Goal: Task Accomplishment & Management: Manage account settings

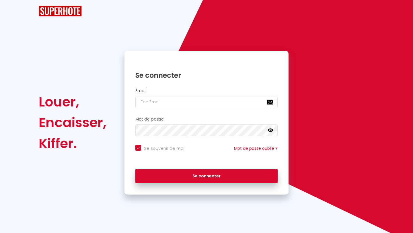
checkbox input "true"
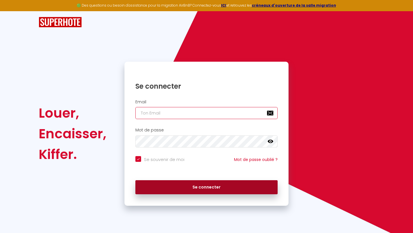
type input "[EMAIL_ADDRESS][DOMAIN_NAME]"
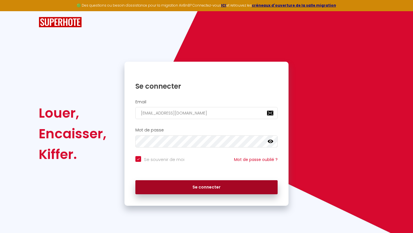
click at [188, 186] on button "Se connecter" at bounding box center [206, 187] width 142 height 14
checkbox input "true"
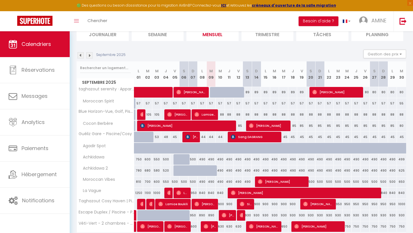
scroll to position [67, 0]
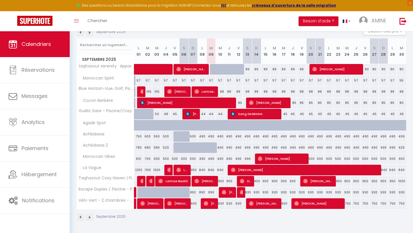
click at [212, 139] on div "490" at bounding box center [210, 136] width 9 height 11
type input "490"
type input "[DATE]"
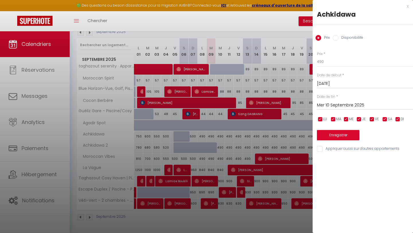
click at [330, 108] on input "Mer 10 Septembre 2025" at bounding box center [365, 104] width 96 height 7
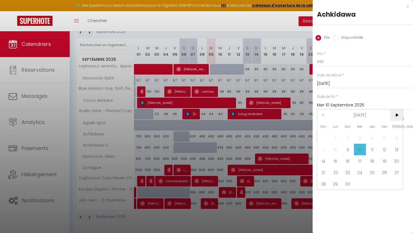
click at [395, 116] on span ">" at bounding box center [396, 114] width 12 height 11
click at [361, 135] on span "1" at bounding box center [360, 137] width 12 height 11
type input "Mer 01 Octobre 2025"
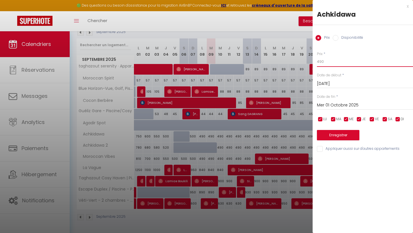
click at [327, 61] on input "490" at bounding box center [365, 61] width 96 height 10
type input "485"
click at [340, 134] on button "Enregistrer" at bounding box center [338, 135] width 42 height 10
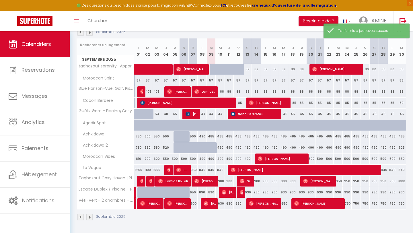
click at [221, 149] on div "490" at bounding box center [220, 147] width 9 height 11
type input "490"
type input "Mer 10 Septembre 2025"
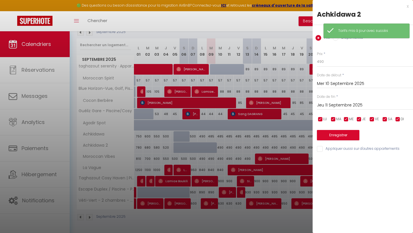
click at [339, 103] on input "Jeu 11 Septembre 2025" at bounding box center [365, 104] width 96 height 7
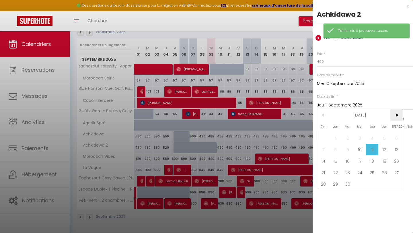
click at [397, 117] on span ">" at bounding box center [396, 114] width 12 height 11
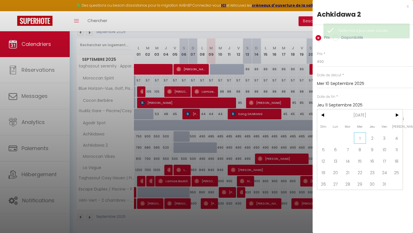
click at [360, 141] on span "1" at bounding box center [360, 137] width 12 height 11
type input "Mer 01 Octobre 2025"
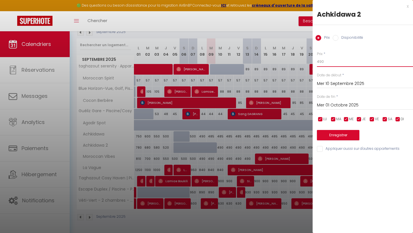
click at [326, 61] on input "490" at bounding box center [365, 61] width 96 height 10
type input "485"
click at [331, 138] on button "Enregistrer" at bounding box center [338, 135] width 42 height 10
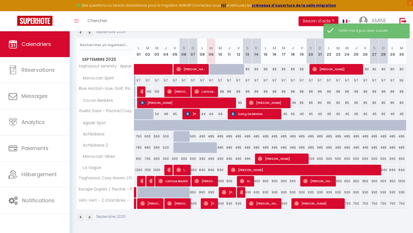
click at [213, 157] on div "490" at bounding box center [210, 158] width 9 height 11
type input "490"
type input "[DATE]"
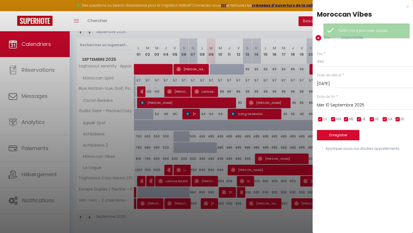
click at [317, 103] on input "Mer 10 Septembre 2025" at bounding box center [365, 104] width 96 height 7
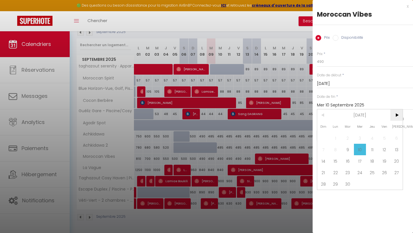
click at [397, 118] on span ">" at bounding box center [396, 114] width 12 height 11
click at [363, 141] on span "1" at bounding box center [360, 137] width 12 height 11
type input "Mer 01 Octobre 2025"
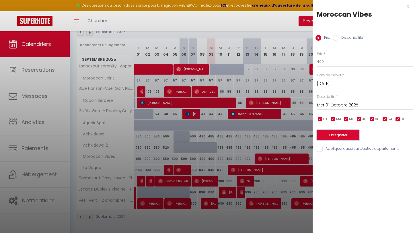
click at [328, 135] on button "Enregistrer" at bounding box center [338, 135] width 42 height 10
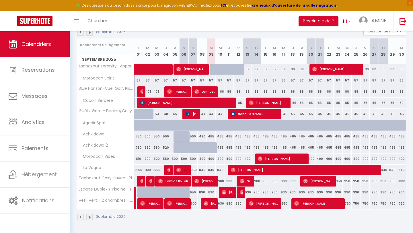
click at [222, 200] on div "630" at bounding box center [220, 203] width 9 height 11
type input "630"
type input "Mer 10 Septembre 2025"
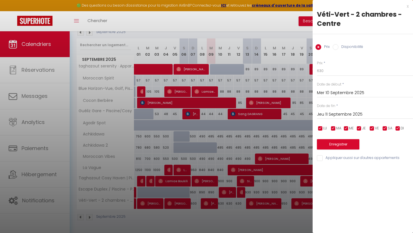
click at [319, 114] on input "Jeu 11 Septembre 2025" at bounding box center [365, 114] width 96 height 7
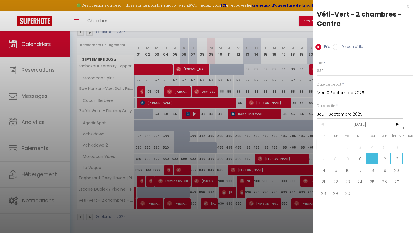
click at [392, 161] on span "13" at bounding box center [396, 158] width 12 height 11
type input "[DATE]"
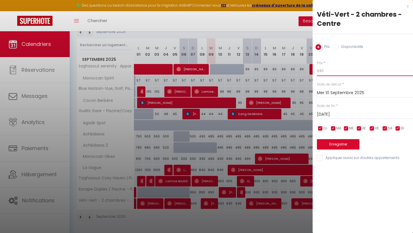
click at [321, 72] on input "630" at bounding box center [365, 71] width 96 height 10
type input "620"
click at [340, 144] on button "Enregistrer" at bounding box center [338, 144] width 42 height 10
